Goal: Information Seeking & Learning: Check status

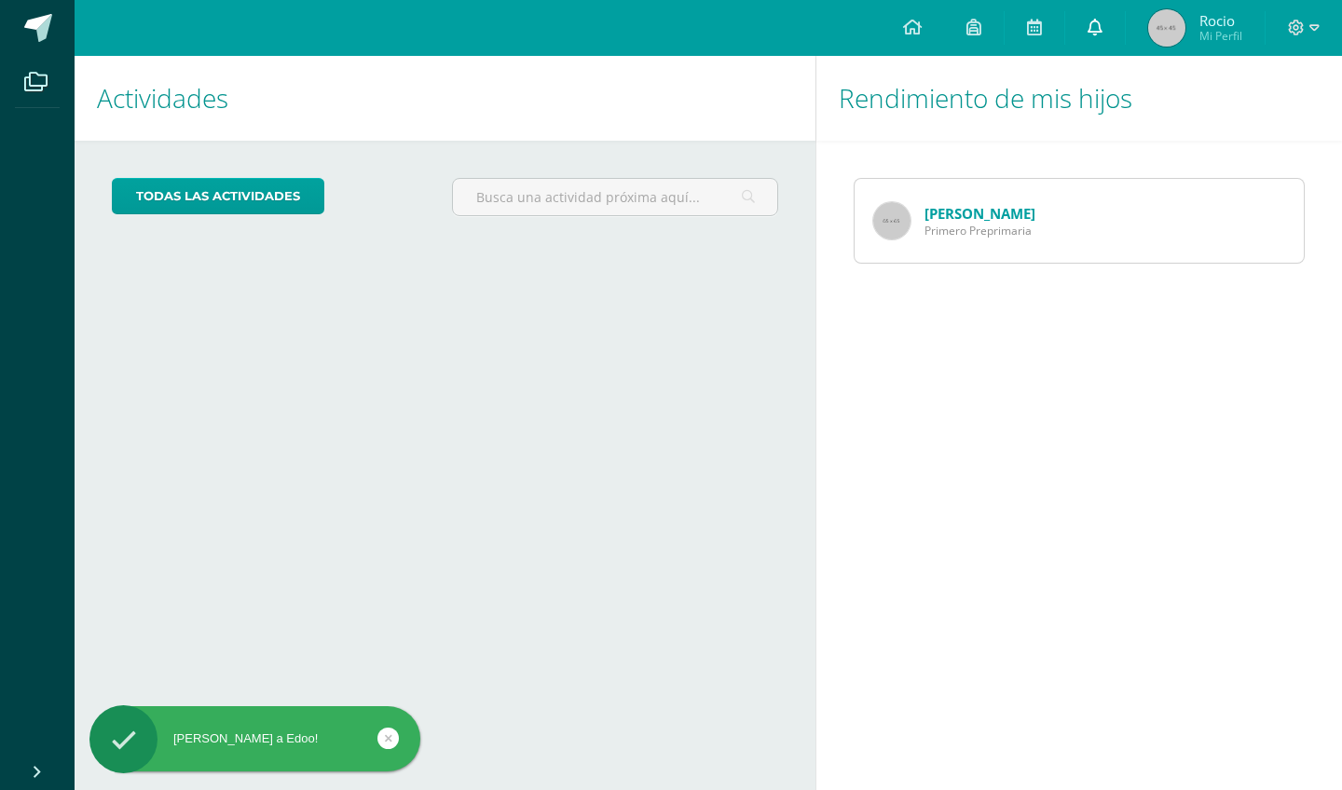
click at [1100, 29] on icon at bounding box center [1095, 27] width 15 height 17
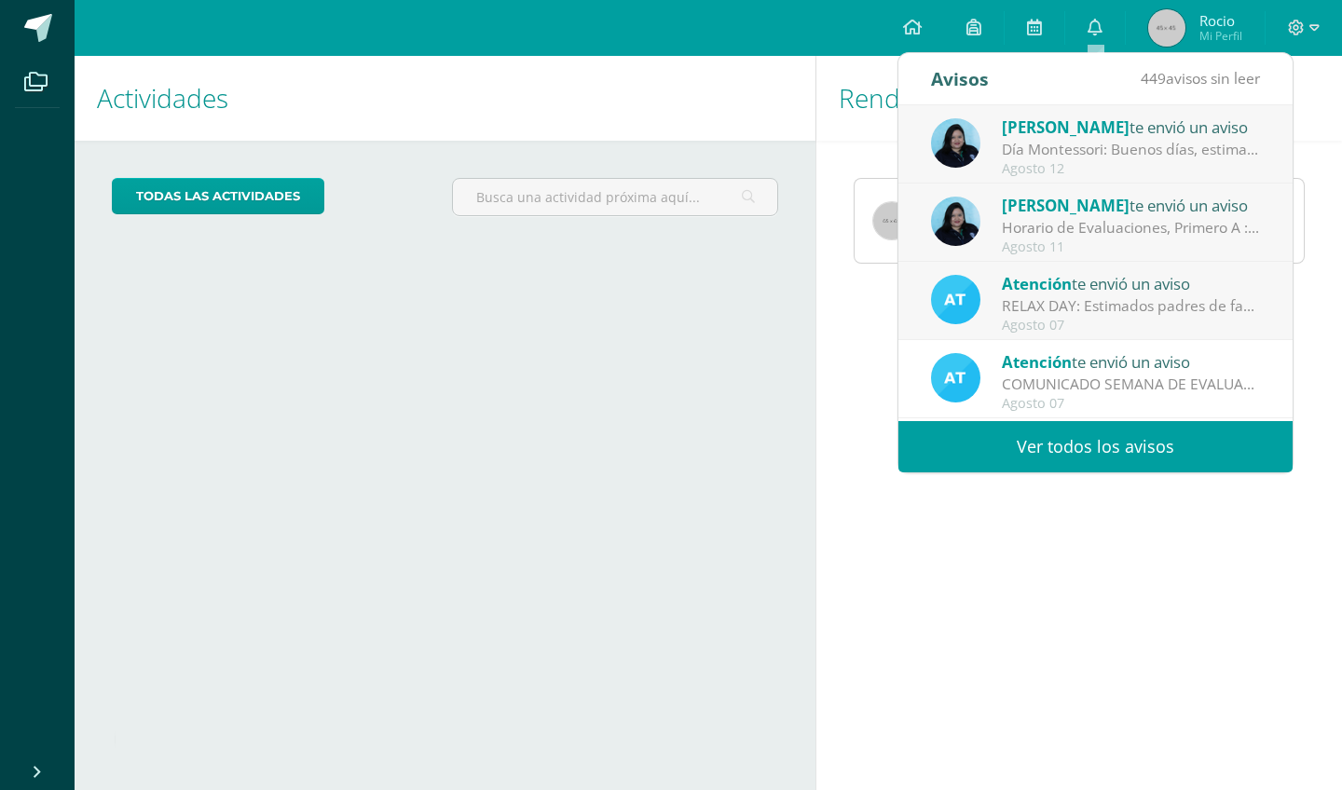
click at [1092, 453] on link "Ver todos los avisos" at bounding box center [1096, 446] width 394 height 51
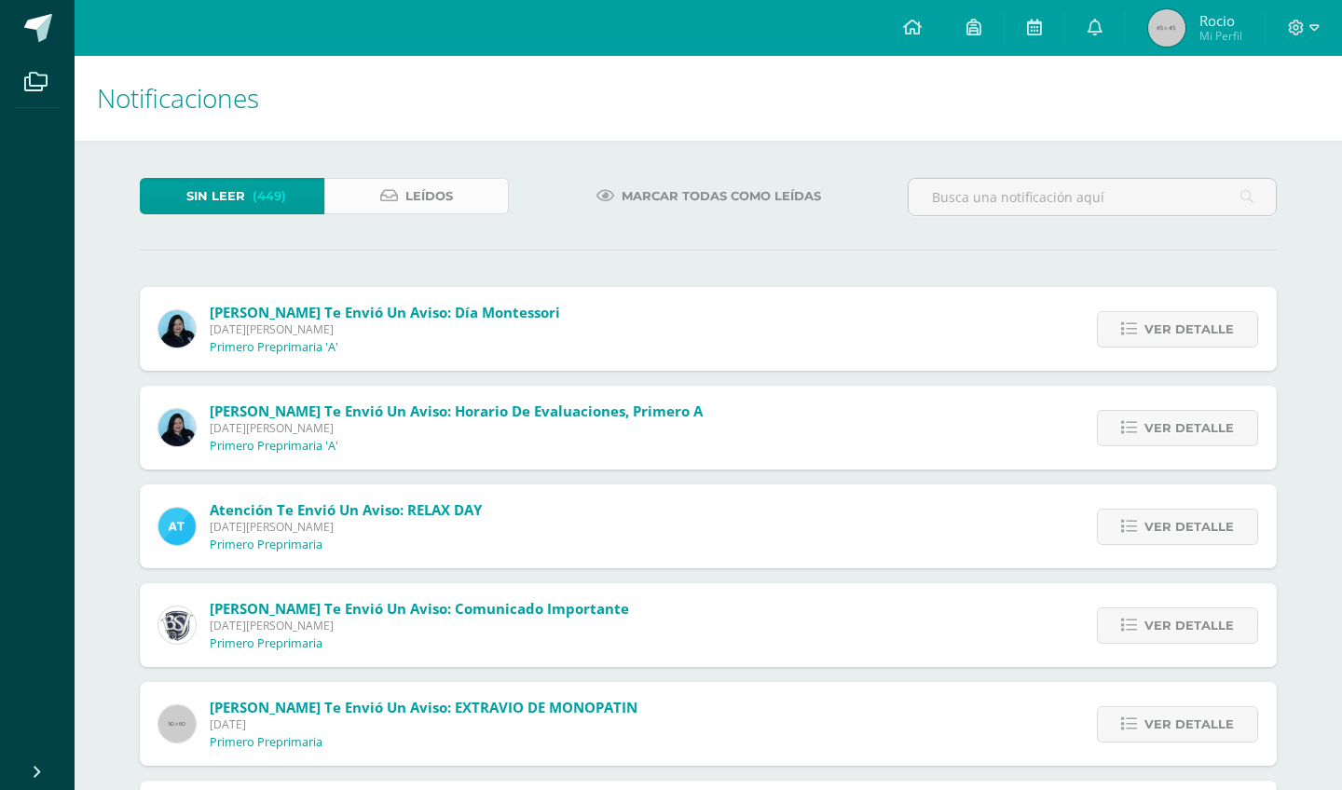
click at [405, 200] on span "Leídos" at bounding box center [429, 196] width 48 height 34
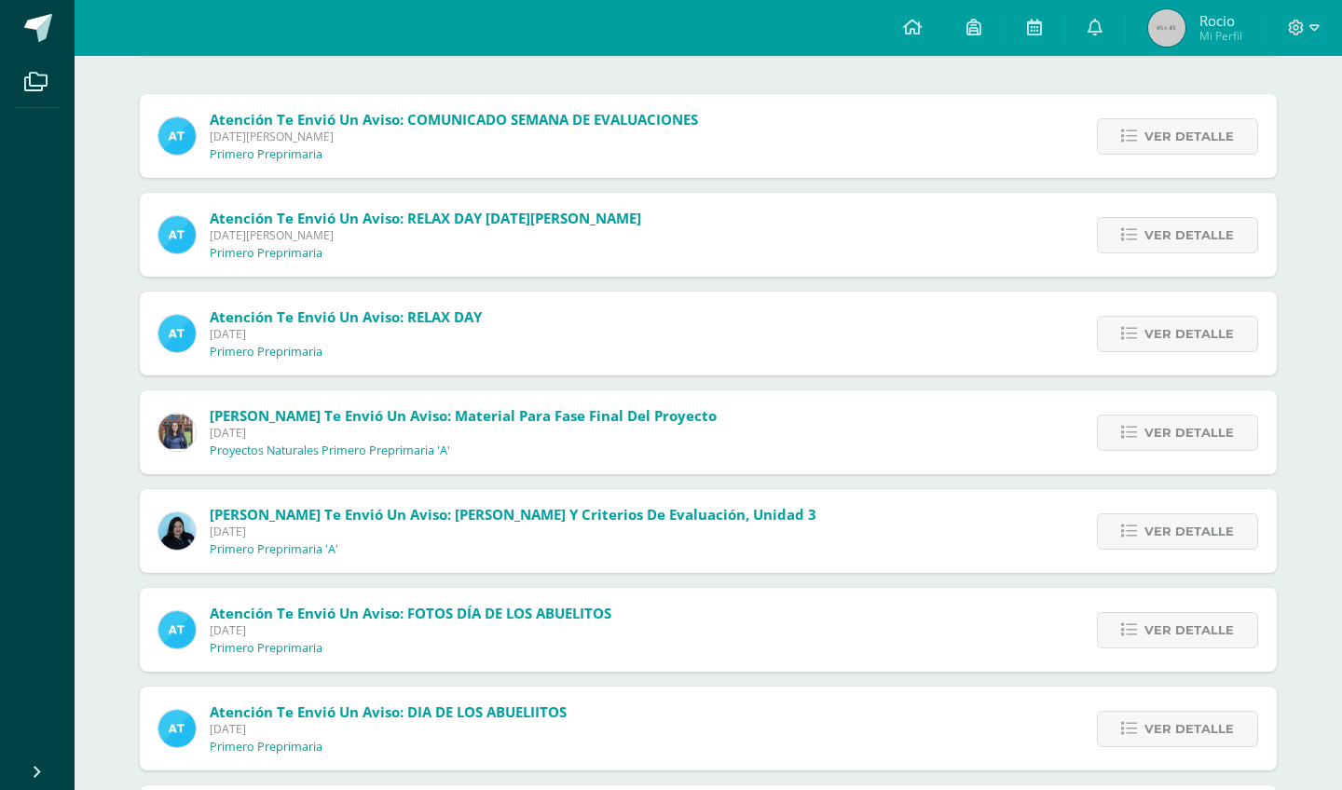
scroll to position [194, 0]
click at [1190, 536] on span "Ver detalle" at bounding box center [1189, 531] width 89 height 34
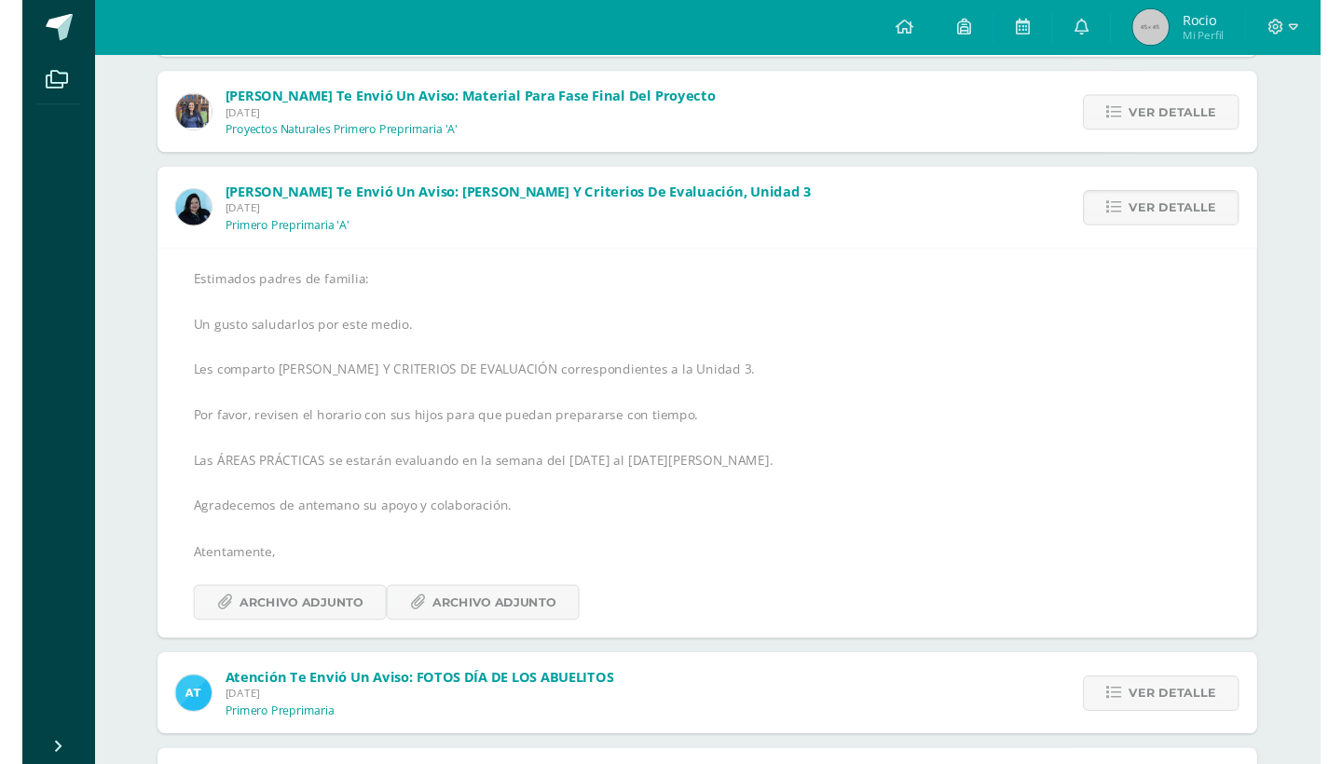
scroll to position [518, 0]
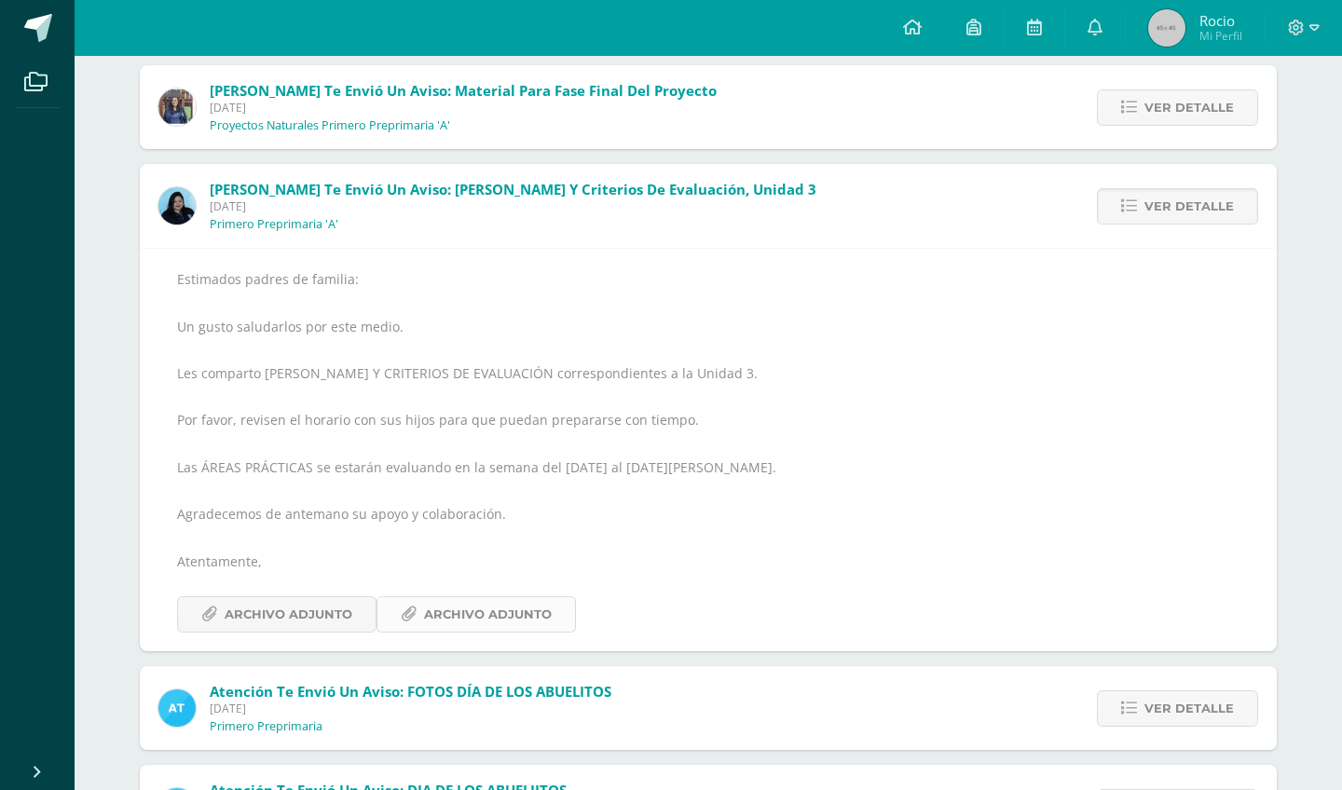
click at [508, 616] on span "Archivo Adjunto" at bounding box center [488, 615] width 128 height 34
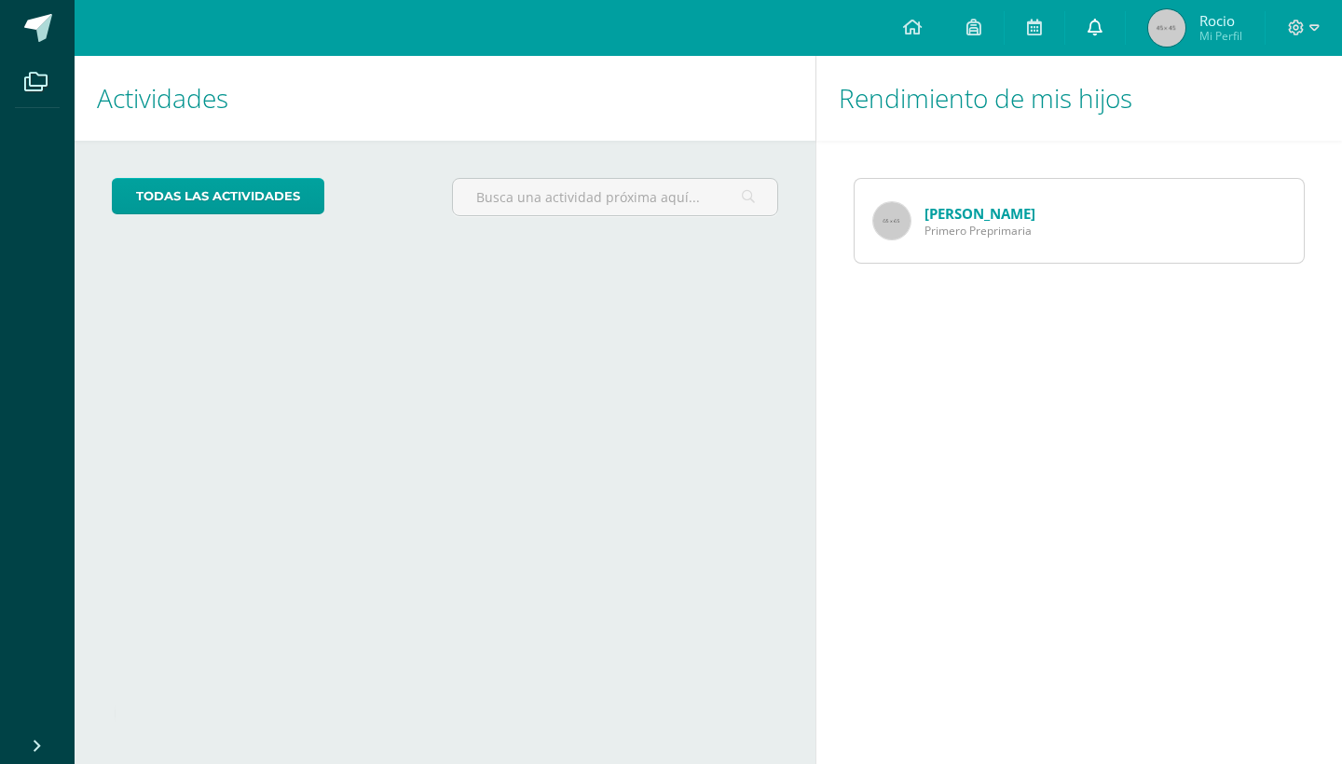
click at [1101, 35] on span at bounding box center [1095, 28] width 15 height 21
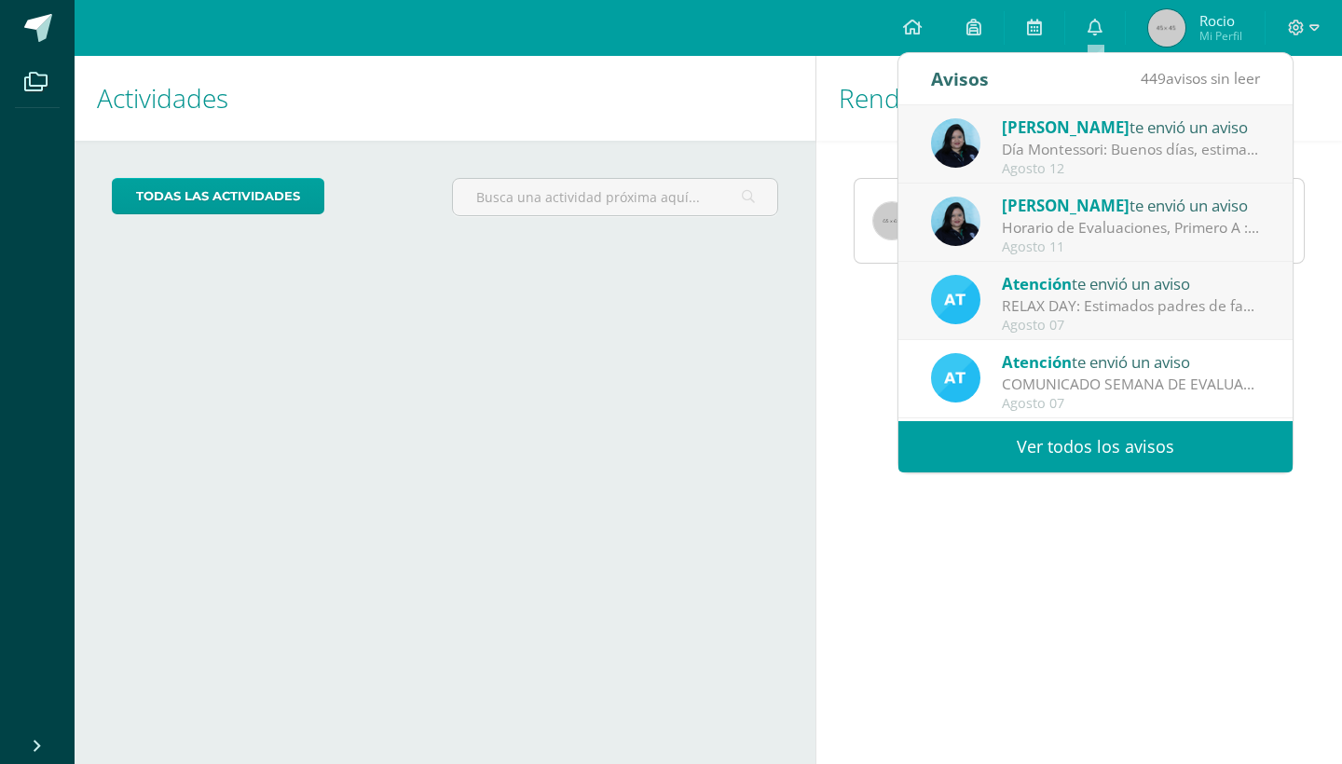
click at [1103, 459] on link "Ver todos los avisos" at bounding box center [1096, 446] width 394 height 51
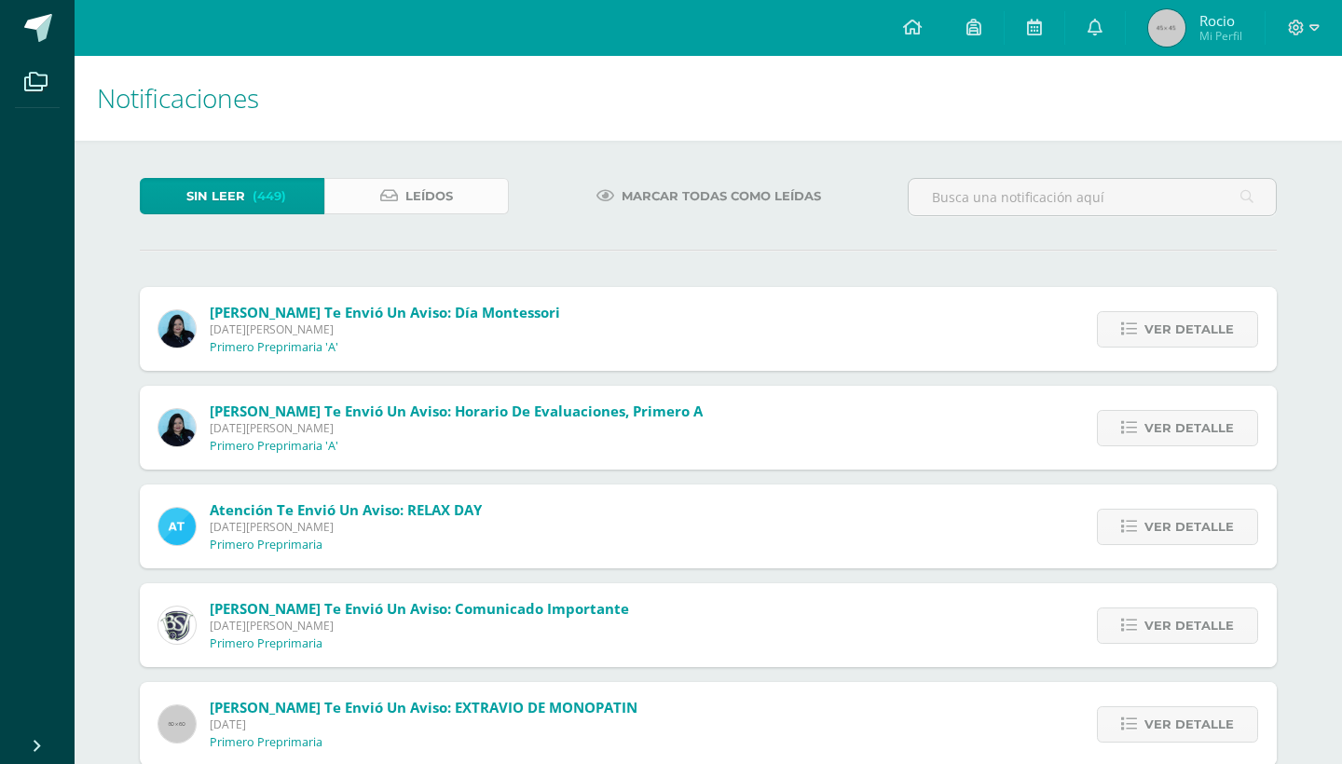
click at [434, 183] on span "Leídos" at bounding box center [429, 196] width 48 height 34
click at [396, 196] on icon at bounding box center [389, 196] width 18 height 16
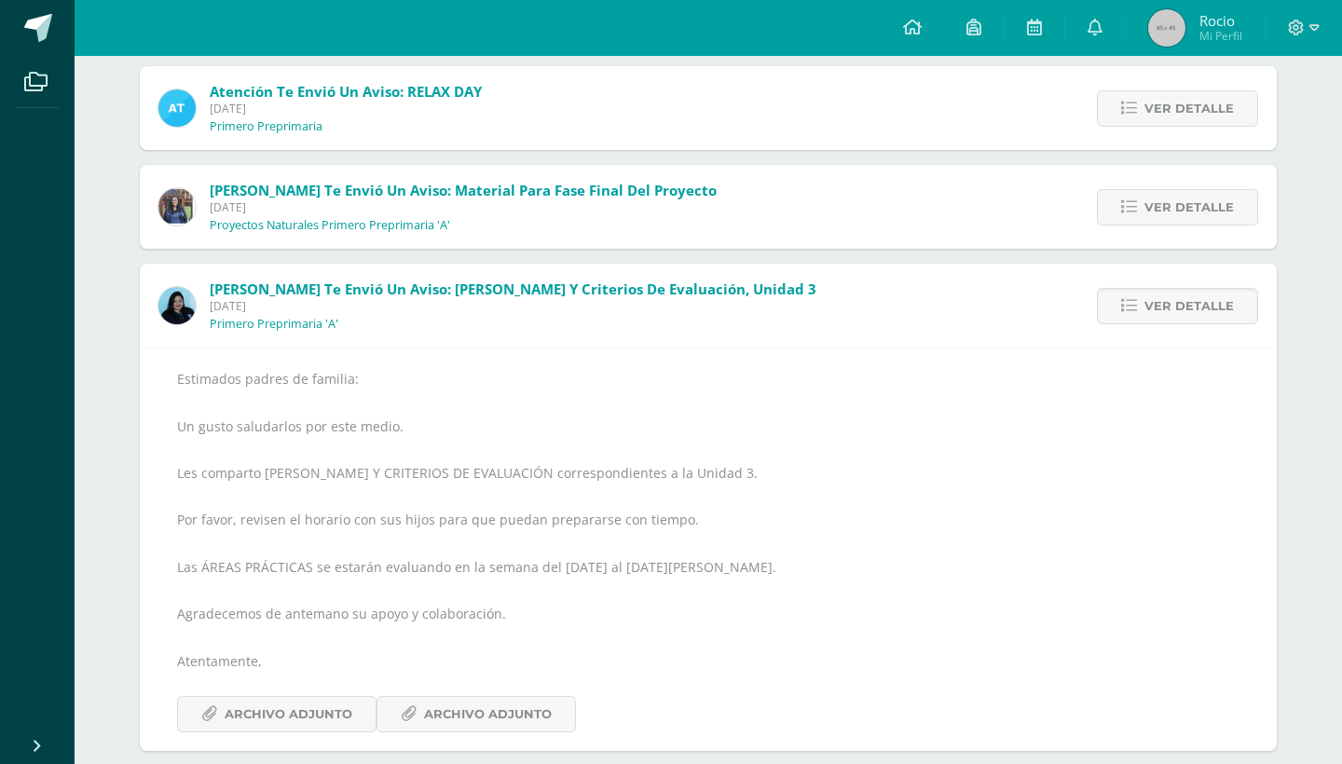
scroll to position [426, 0]
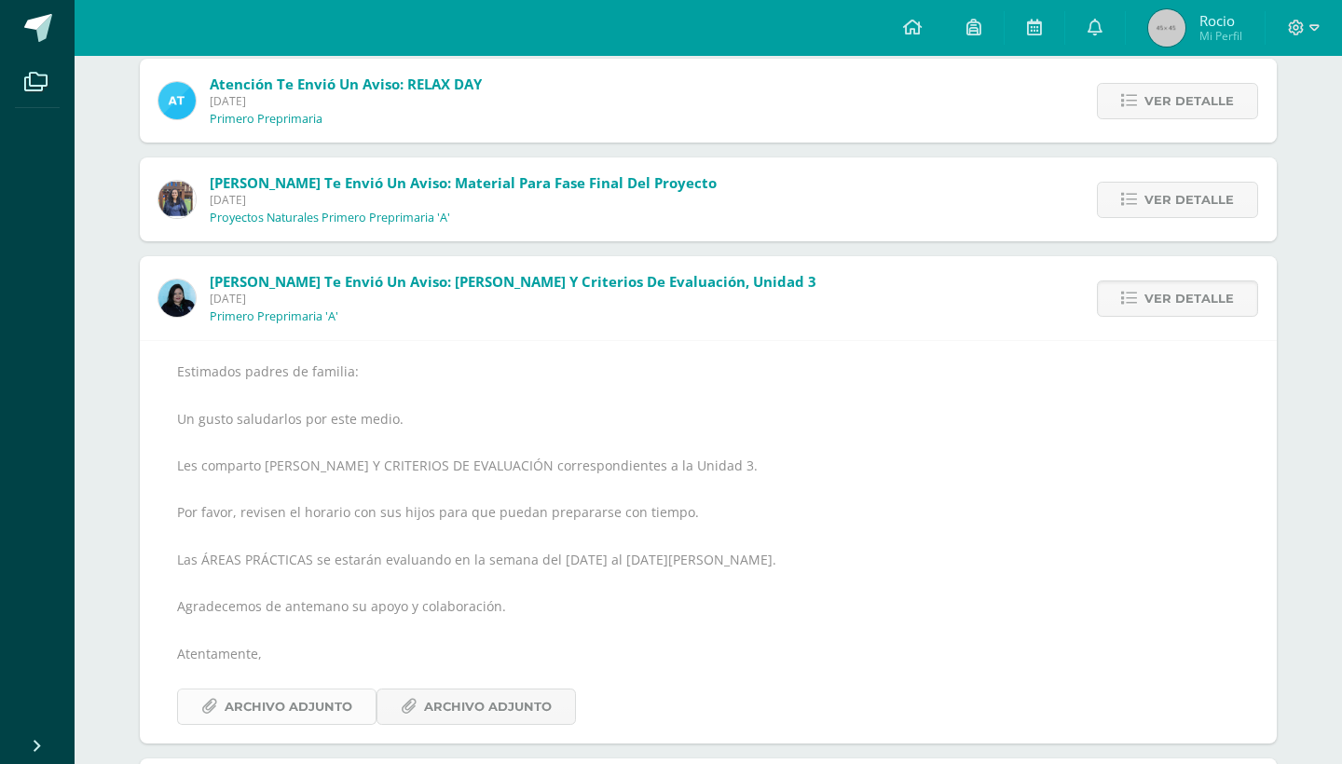
click at [240, 722] on link "Archivo Adjunto" at bounding box center [276, 707] width 199 height 36
click at [973, 1] on link at bounding box center [974, 28] width 60 height 56
